Goal: Task Accomplishment & Management: Manage account settings

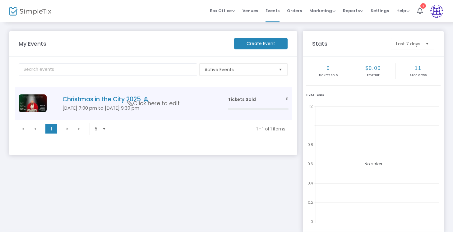
click at [98, 105] on h5 "[DATE] 7:00 pm to [DATE] 9:30 pm" at bounding box center [136, 108] width 147 height 6
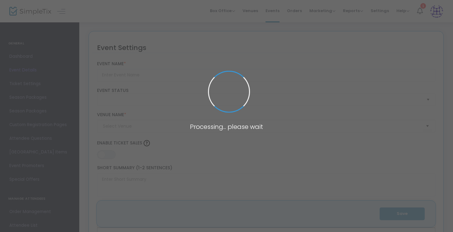
type input "Christmas in the City 2025"
type textarea "Christmas In The City will make history this year with our first-ever live Musi…"
type input "Buy Tickets"
type code "UVSVFRZKDFDVZI4QIYOVFMX7"
type input "KRZIGN2BFUXNE5OXJWGXK3GH"
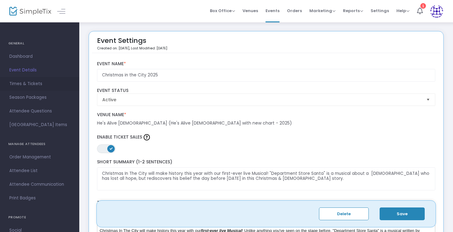
click at [35, 84] on span "Times & Tickets" at bounding box center [39, 84] width 61 height 8
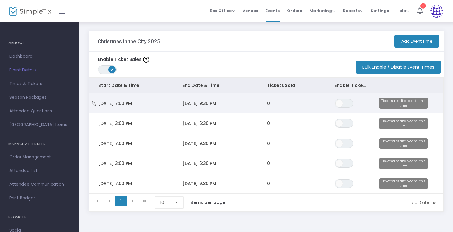
click at [132, 104] on span "Fri 12/5/2025 7:00 PM" at bounding box center [115, 103] width 34 height 6
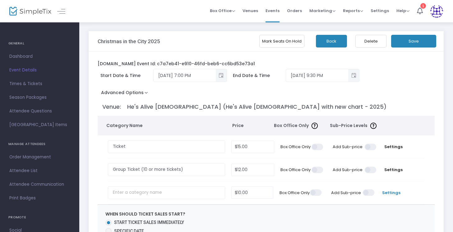
click at [395, 192] on span "Settings" at bounding box center [391, 193] width 21 height 6
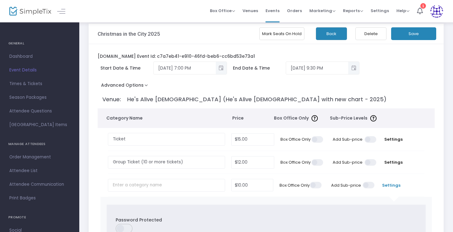
scroll to position [6, 0]
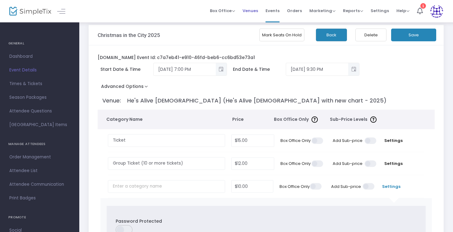
click at [256, 10] on span "Venues" at bounding box center [251, 11] width 16 height 16
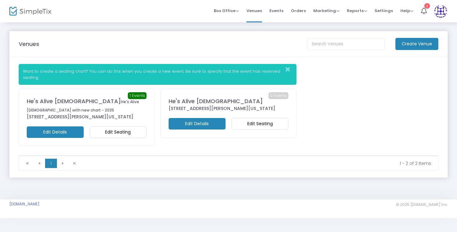
click at [73, 138] on m-button "Edit Details" at bounding box center [55, 133] width 57 height 12
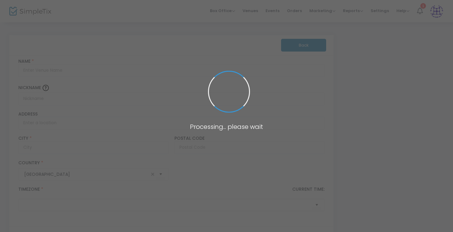
type input "He's Alive Church"
type input "He's Alive Church with new chart - 2025"
type input "1310 North Cannon Boulevard"
type input "Kannapolis"
type input "28083"
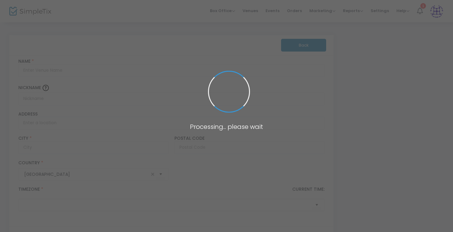
type input "United States"
type input "(UTC-05:00) Eastern Time (US & Canada)"
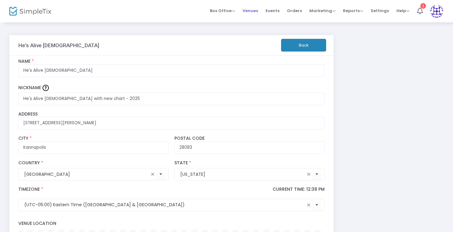
click at [258, 8] on span "Venues" at bounding box center [251, 11] width 16 height 16
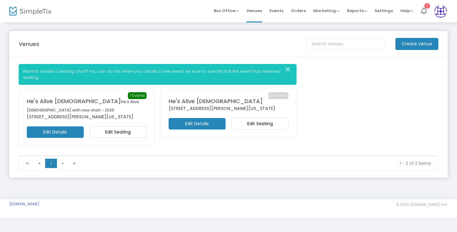
click at [121, 135] on m-button "Edit Seating" at bounding box center [118, 133] width 57 height 12
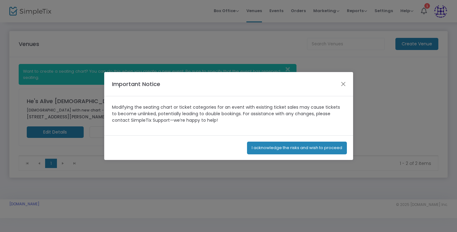
click at [276, 146] on button "I acknowledge the risks and wish to proceed" at bounding box center [297, 148] width 100 height 13
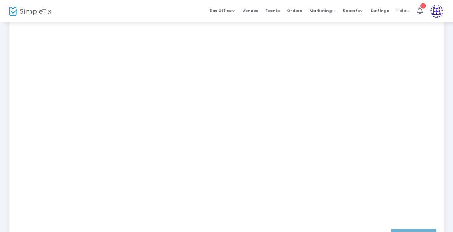
scroll to position [110, 0]
click at [277, 12] on span "Events" at bounding box center [273, 11] width 14 height 16
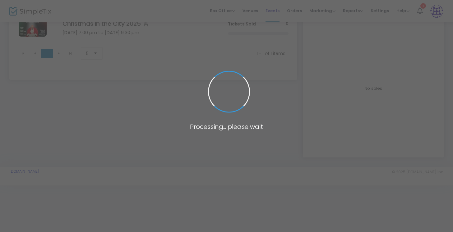
scroll to position [29, 0]
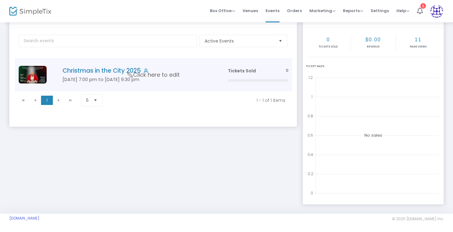
click at [107, 74] on h4 "Christmas in the City 2025" at bounding box center [136, 70] width 147 height 7
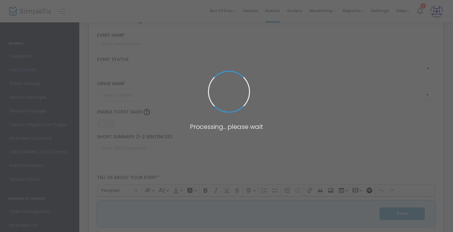
type input "Christmas in the City 2025"
type textarea "Christmas In The City will make history this year with our first-ever live Musi…"
type input "Buy Tickets"
type code "UVSVFRZKDFDVZI4QIYOVFMX7"
type input "KRZIGN2BFUXNE5OXJWGXK3GH"
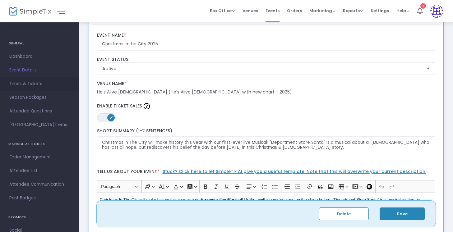
click at [31, 82] on span "Times & Tickets" at bounding box center [39, 84] width 61 height 8
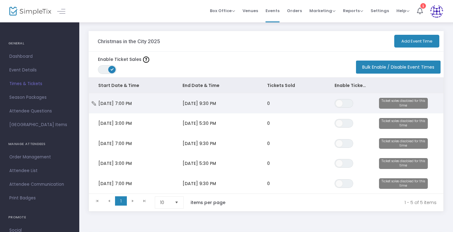
click at [276, 98] on td "0" at bounding box center [291, 103] width 67 height 20
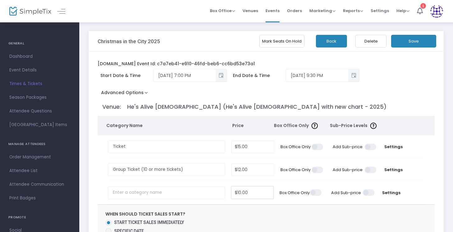
type input "10"
click at [239, 188] on input "10" at bounding box center [252, 193] width 41 height 12
type input "$0.00"
click at [414, 79] on div "Start Date & Time 12/5/2025 7:00 PM End Date & Time 12/5/2025 9:30 PM" at bounding box center [263, 78] width 337 height 19
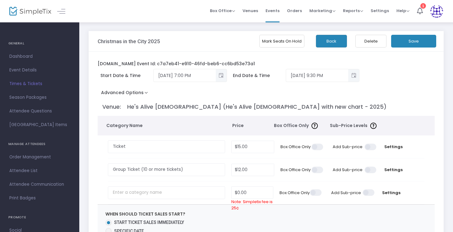
click at [427, 39] on button "Save" at bounding box center [413, 41] width 45 height 13
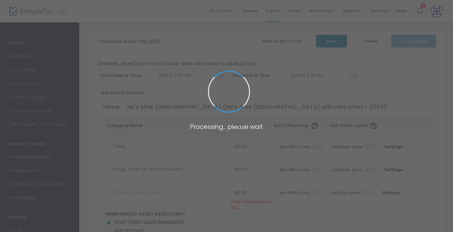
radio input "false"
radio input "true"
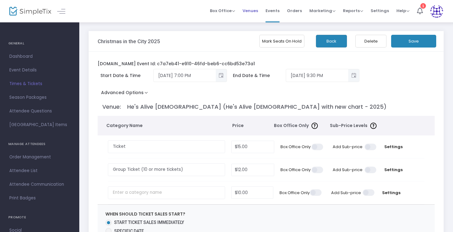
click at [257, 12] on span "Venues" at bounding box center [251, 11] width 16 height 16
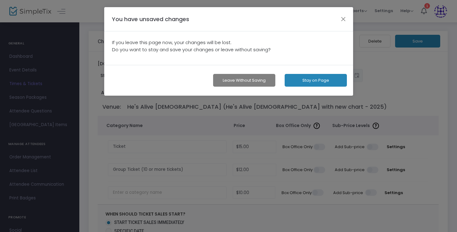
click at [342, 15] on div "You have unsaved changes" at bounding box center [228, 19] width 249 height 24
click at [343, 16] on button "button" at bounding box center [343, 19] width 8 height 8
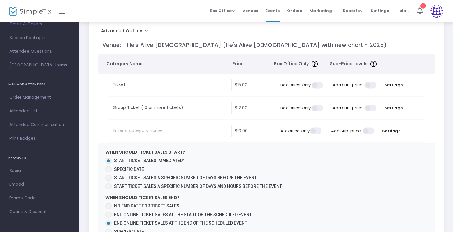
scroll to position [60, 0]
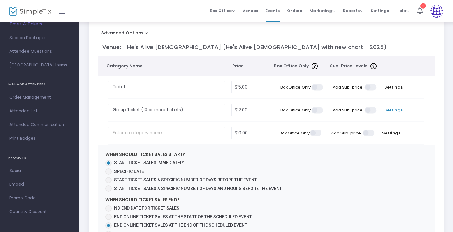
click at [395, 111] on span "Settings" at bounding box center [394, 110] width 22 height 6
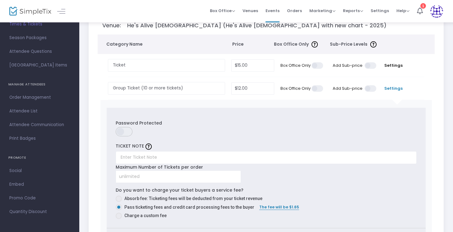
scroll to position [81, 0]
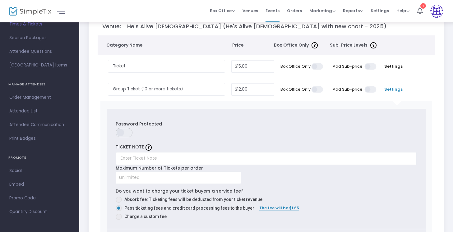
click at [391, 89] on span "Settings" at bounding box center [394, 89] width 22 height 6
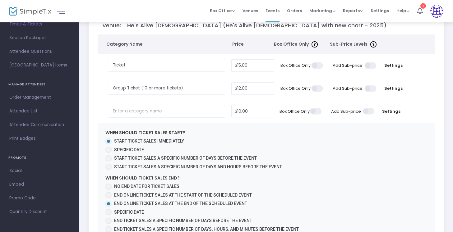
scroll to position [0, 0]
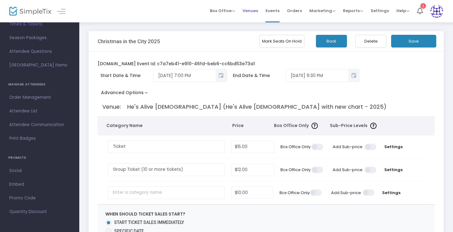
click at [257, 12] on span "Venues" at bounding box center [251, 11] width 16 height 16
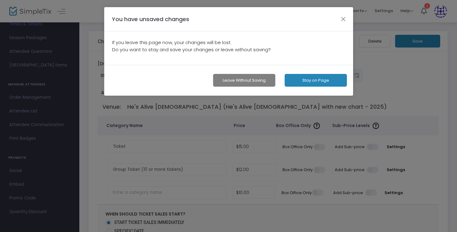
click at [247, 77] on button "Leave without Saving" at bounding box center [244, 80] width 62 height 13
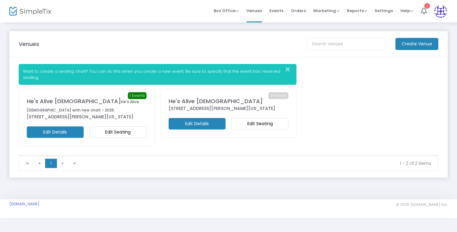
click at [130, 137] on m-button "Edit Seating" at bounding box center [118, 133] width 57 height 12
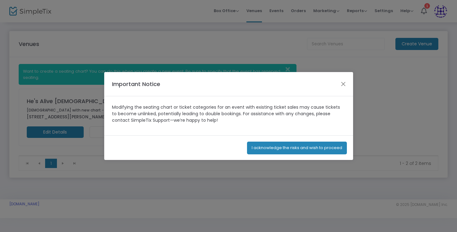
click at [296, 153] on button "I acknowledge the risks and wish to proceed" at bounding box center [297, 148] width 100 height 13
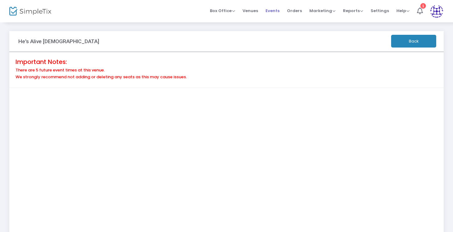
click at [271, 12] on span "Events" at bounding box center [273, 11] width 14 height 16
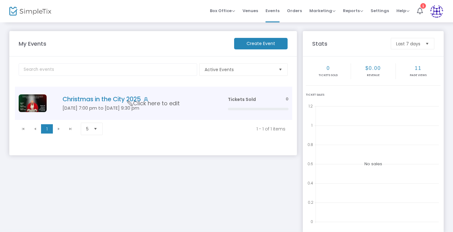
click at [100, 99] on h4 "Christmas in the City 2025" at bounding box center [136, 99] width 147 height 7
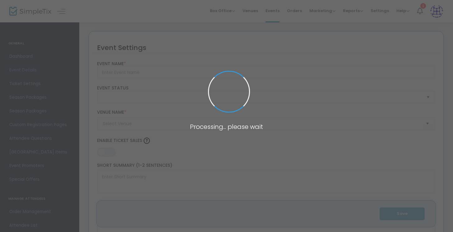
type input "Christmas in the City 2025"
type textarea "Christmas In The City will make history this year with our first-ever live Musi…"
type input "Buy Tickets"
type code "UVSVFRZKDFDVZI4QIYOVFMX7"
type input "KRZIGN2BFUXNE5OXJWGXK3GH"
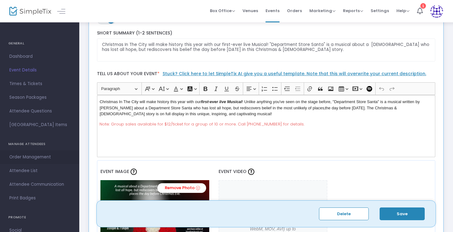
scroll to position [60, 0]
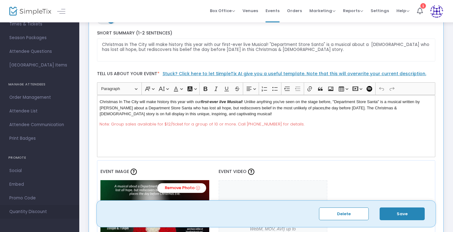
click at [33, 211] on span "Quantity Discount" at bounding box center [39, 212] width 61 height 8
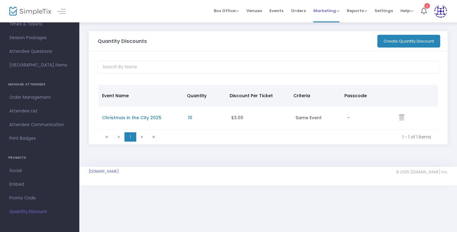
click at [330, 9] on span "Marketing" at bounding box center [326, 11] width 26 height 6
click at [225, 167] on div "Quantity Discounts Create Quantity Discount Event Name Quantity Discount Per Ti…" at bounding box center [268, 94] width 378 height 145
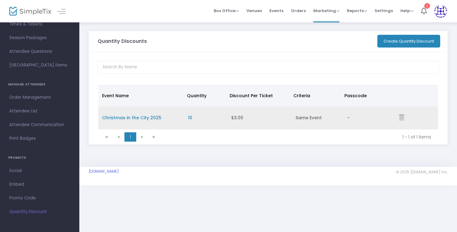
click at [125, 116] on span "Christmas in the City 2025" at bounding box center [131, 118] width 59 height 6
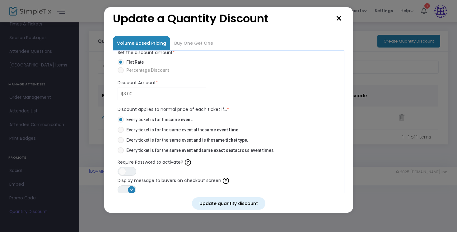
scroll to position [67, 0]
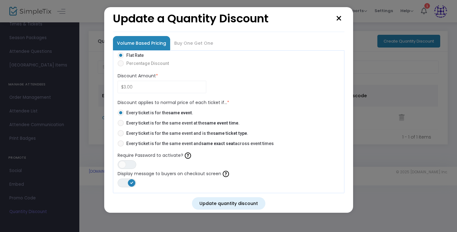
click at [341, 19] on button "×" at bounding box center [338, 18] width 11 height 17
radio input "false"
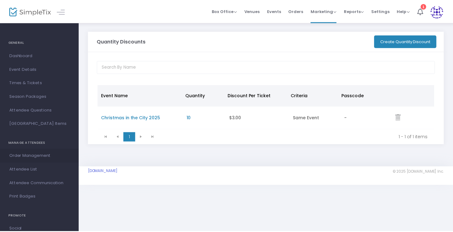
scroll to position [0, 0]
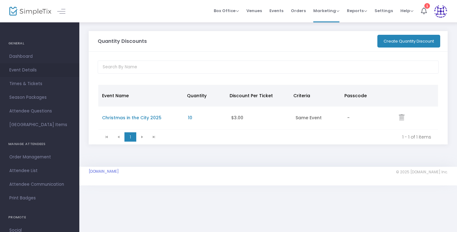
click at [29, 71] on span "Event Details" at bounding box center [39, 70] width 61 height 8
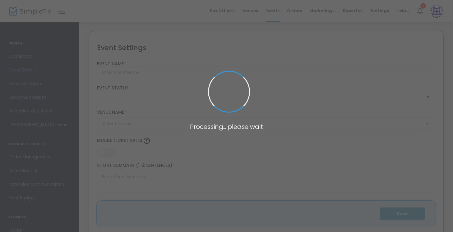
type input "Christmas in the City 2025"
type textarea "Christmas In The City will make history this year with our first-ever live Musi…"
type input "Buy Tickets"
type code "UVSVFRZKDFDVZI4QIYOVFMX7"
type input "KRZIGN2BFUXNE5OXJWGXK3GH"
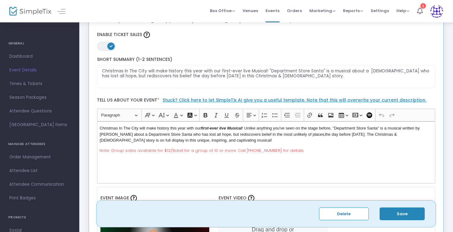
scroll to position [100, 0]
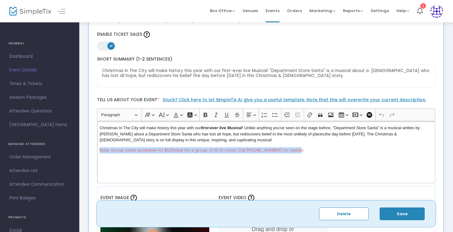
drag, startPoint x: 290, startPoint y: 149, endPoint x: 95, endPoint y: 152, distance: 194.7
click at [95, 152] on div "Heading Paragraph Paragraph Heading 1 Heading 2 Heading 3 Font Family Font Fami…" at bounding box center [266, 146] width 345 height 75
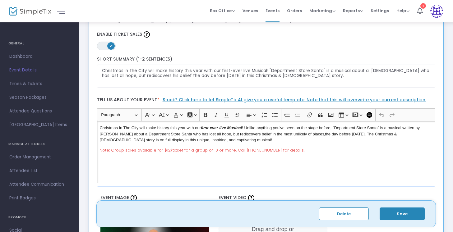
click at [345, 157] on div "Christmas In The City will make history this year with our first-ever live Musi…" at bounding box center [266, 152] width 339 height 62
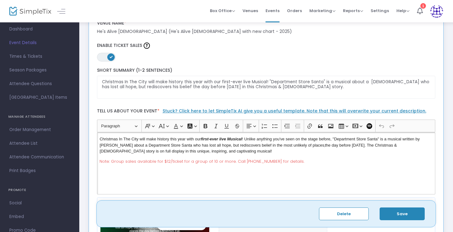
scroll to position [0, 0]
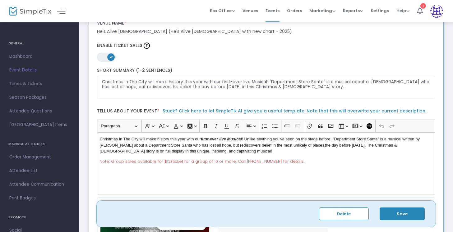
click at [395, 210] on button "Save" at bounding box center [402, 214] width 45 height 13
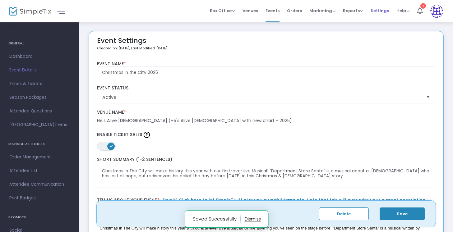
click at [375, 10] on span "Settings" at bounding box center [380, 11] width 18 height 16
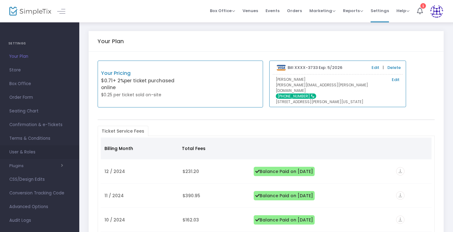
click at [36, 154] on span "User & Roles" at bounding box center [39, 152] width 61 height 8
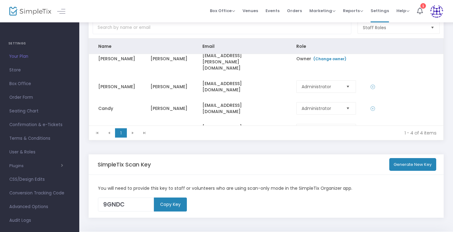
scroll to position [40, 0]
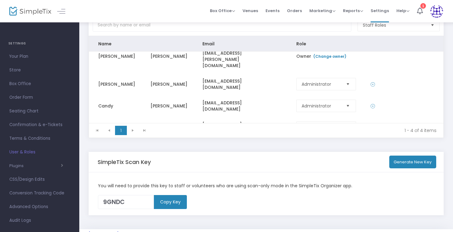
click at [29, 150] on span "User & Roles" at bounding box center [39, 152] width 61 height 8
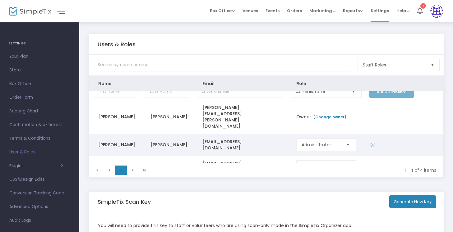
scroll to position [0, 0]
